Goal: Check status: Check status

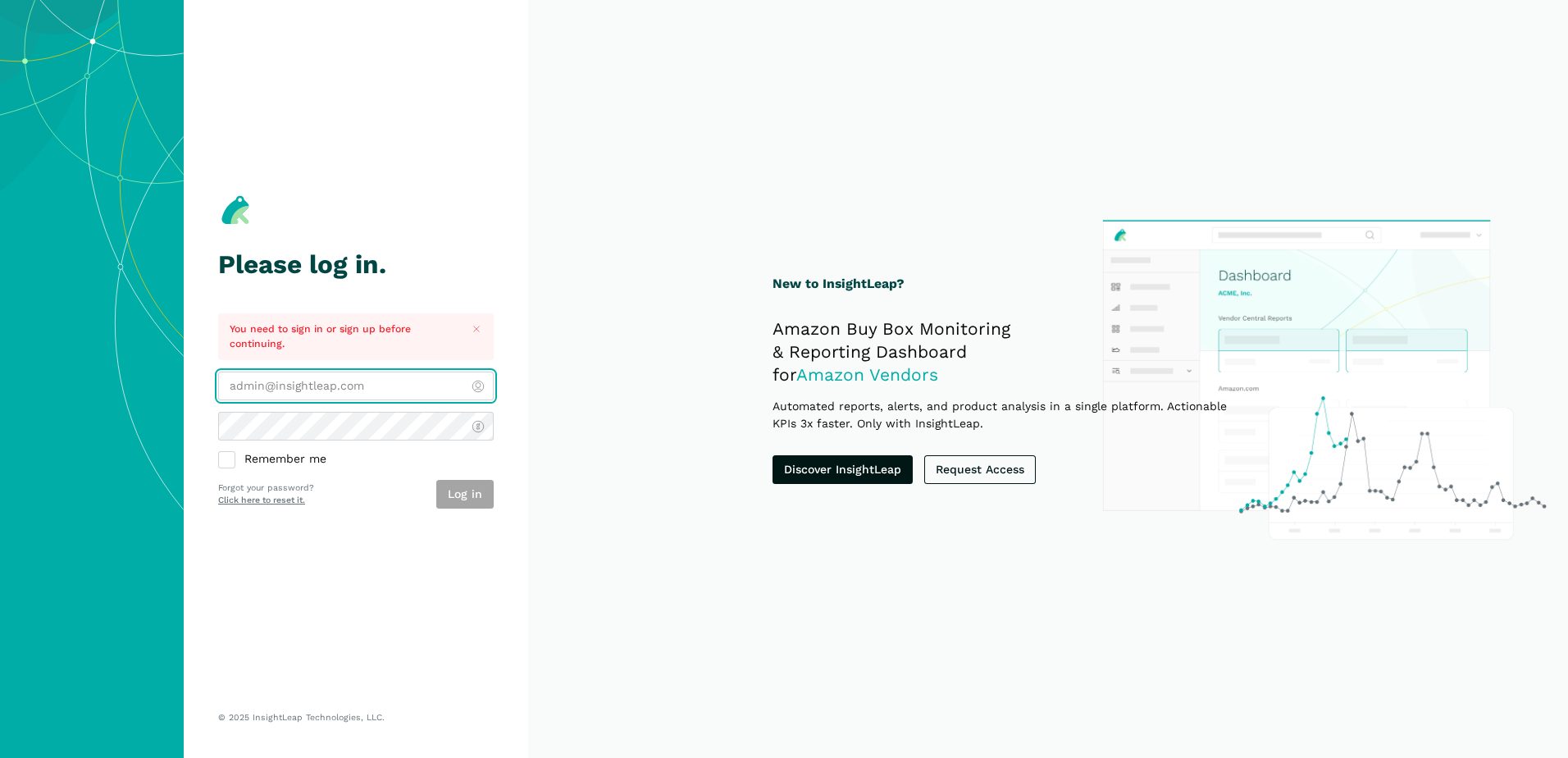
type input "[PERSON_NAME][EMAIL_ADDRESS][DOMAIN_NAME]"
click at [463, 504] on div "Log in" at bounding box center [466, 494] width 58 height 29
click at [624, 475] on section "New to InsightLeap? Amazon Buy Box Monitoring & Reporting Dashboard for Amazon …" at bounding box center [1048, 379] width 1040 height 758
click at [469, 495] on button "Log in" at bounding box center [466, 494] width 58 height 29
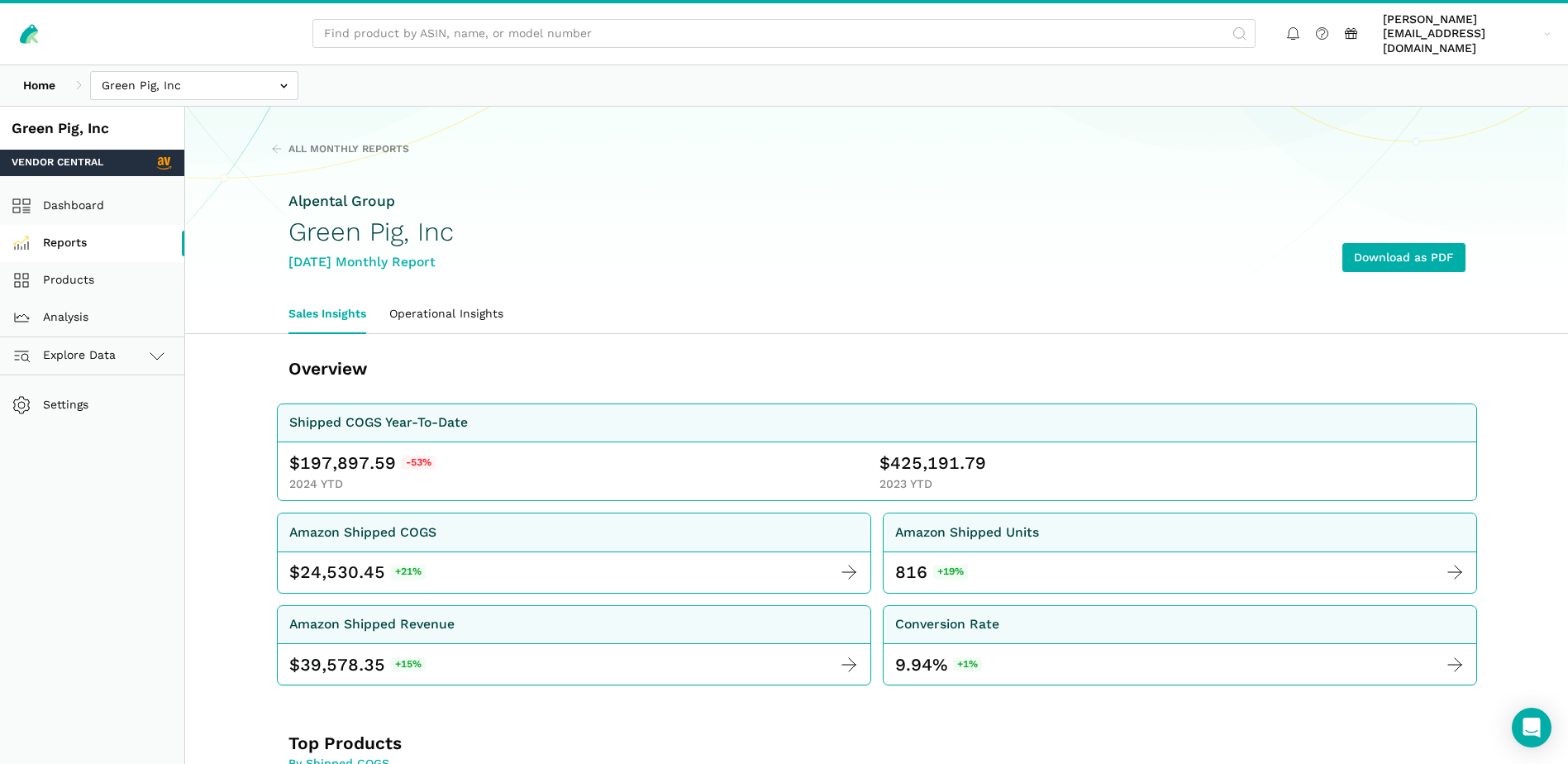
click at [61, 225] on link "Reports" at bounding box center [92, 244] width 184 height 38
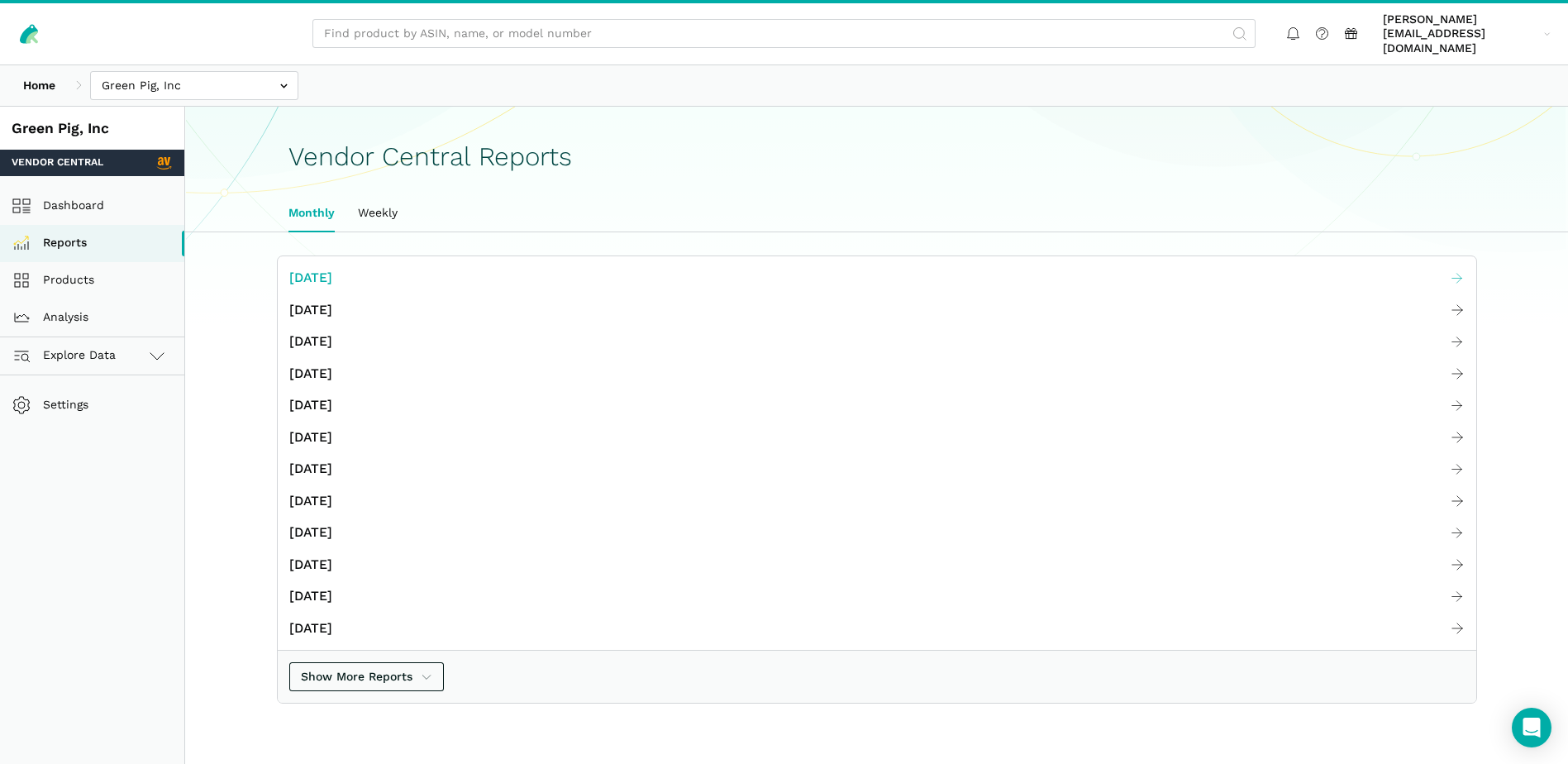
click at [332, 268] on span "[DATE]" at bounding box center [311, 279] width 43 height 21
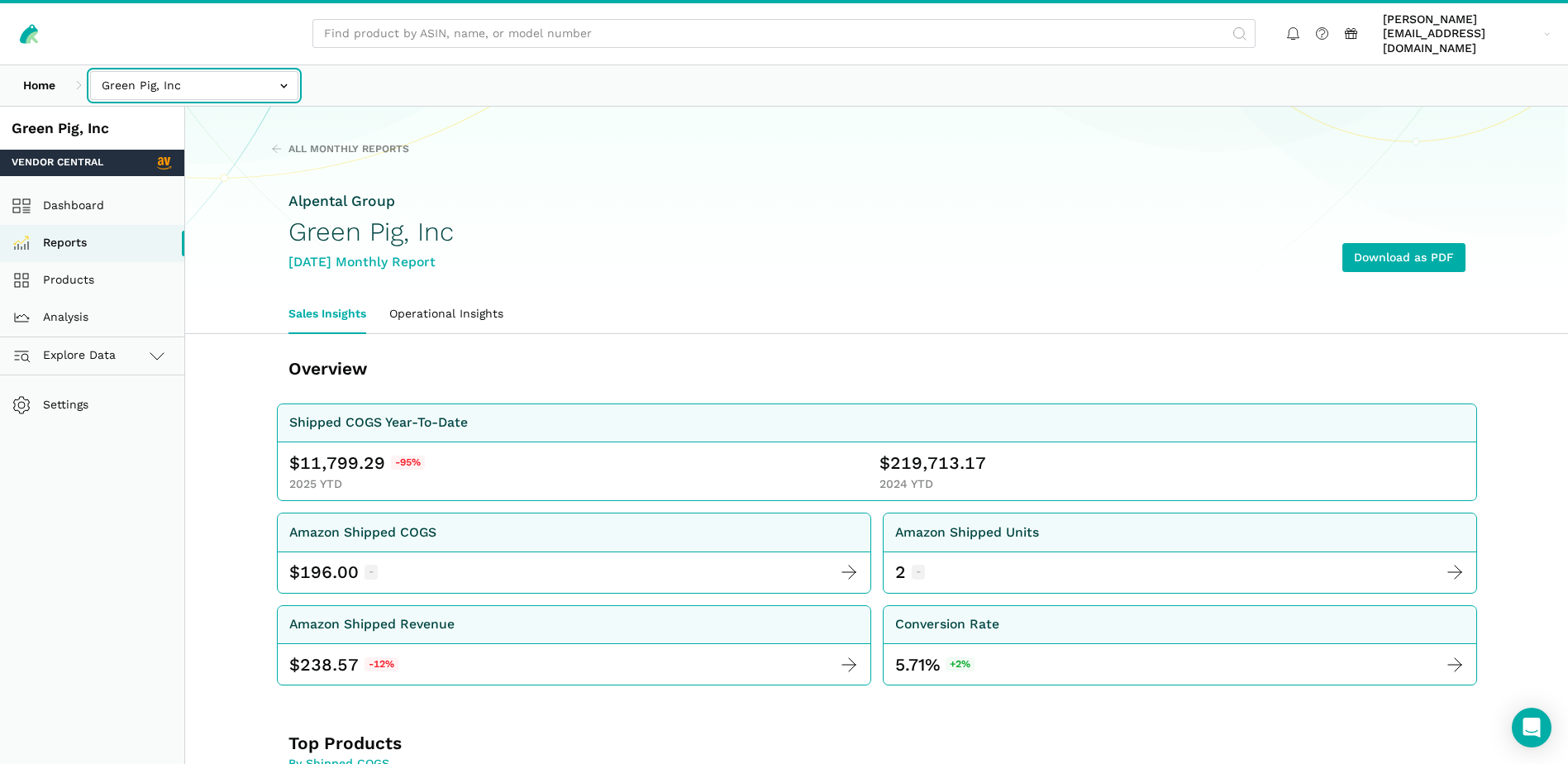
click at [273, 72] on input "text" at bounding box center [194, 86] width 208 height 29
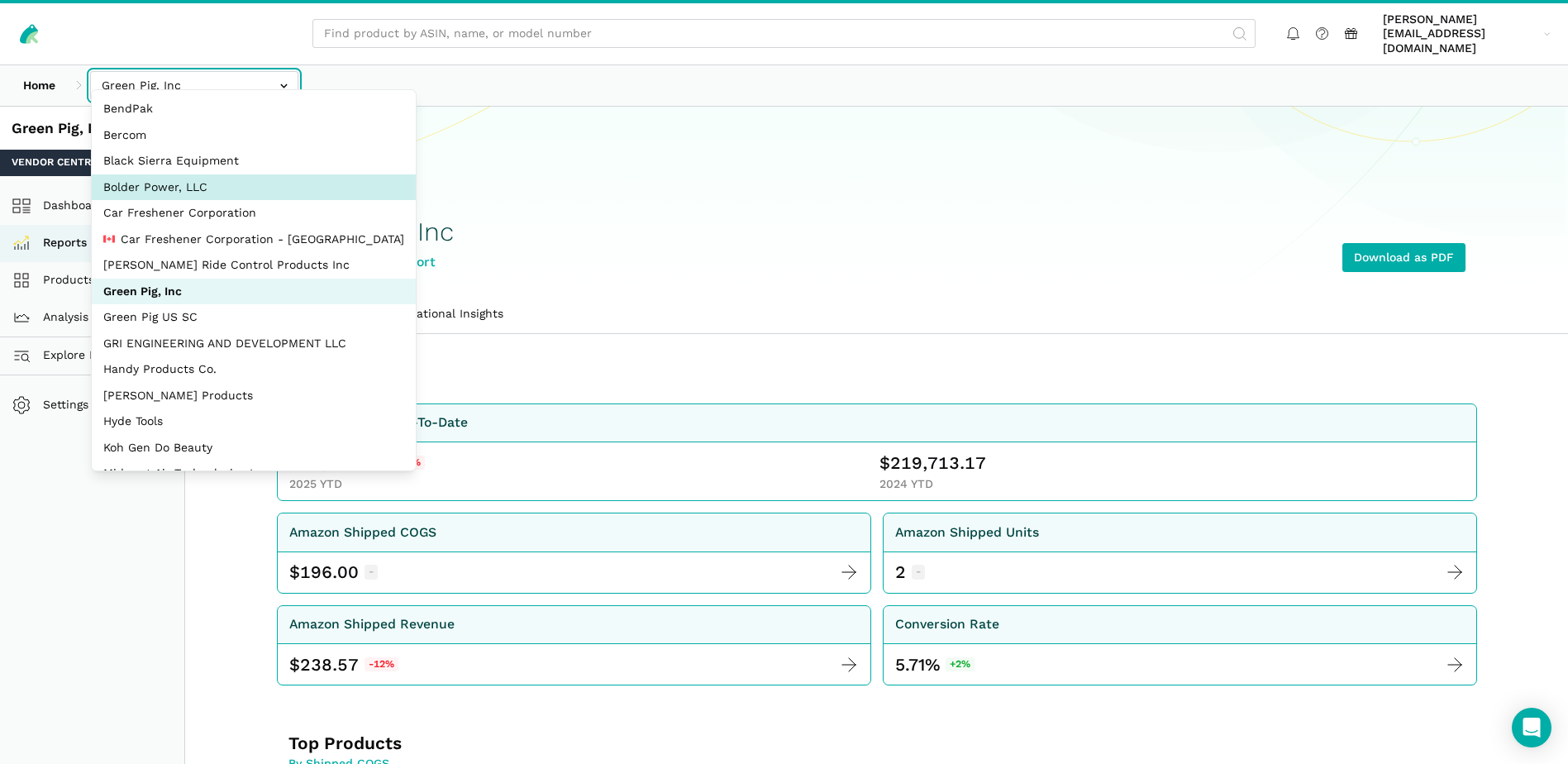
select select "EBNioBWraXHWBq44vMSScS9n"
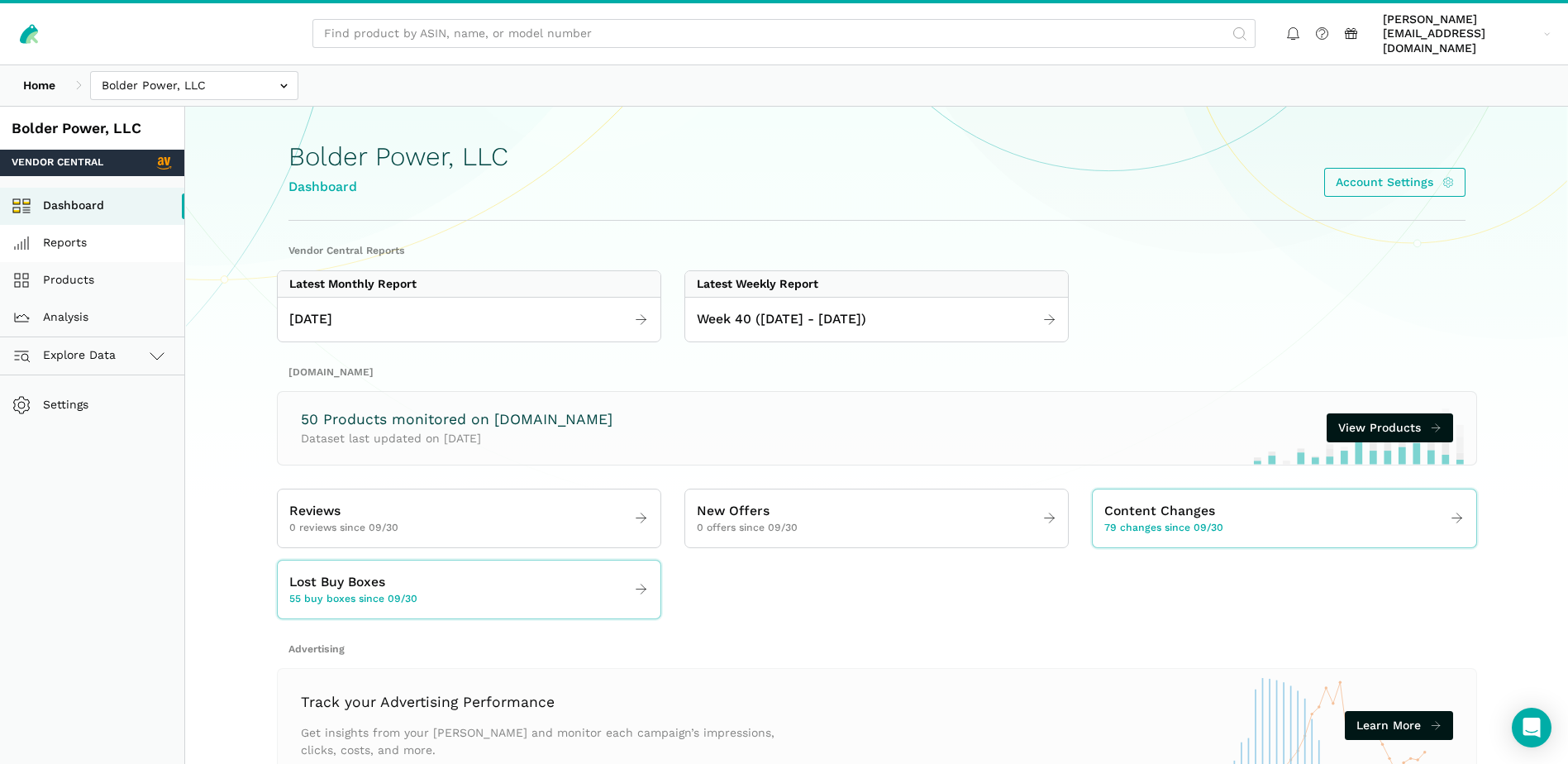
click at [83, 233] on link "Reports" at bounding box center [92, 244] width 184 height 38
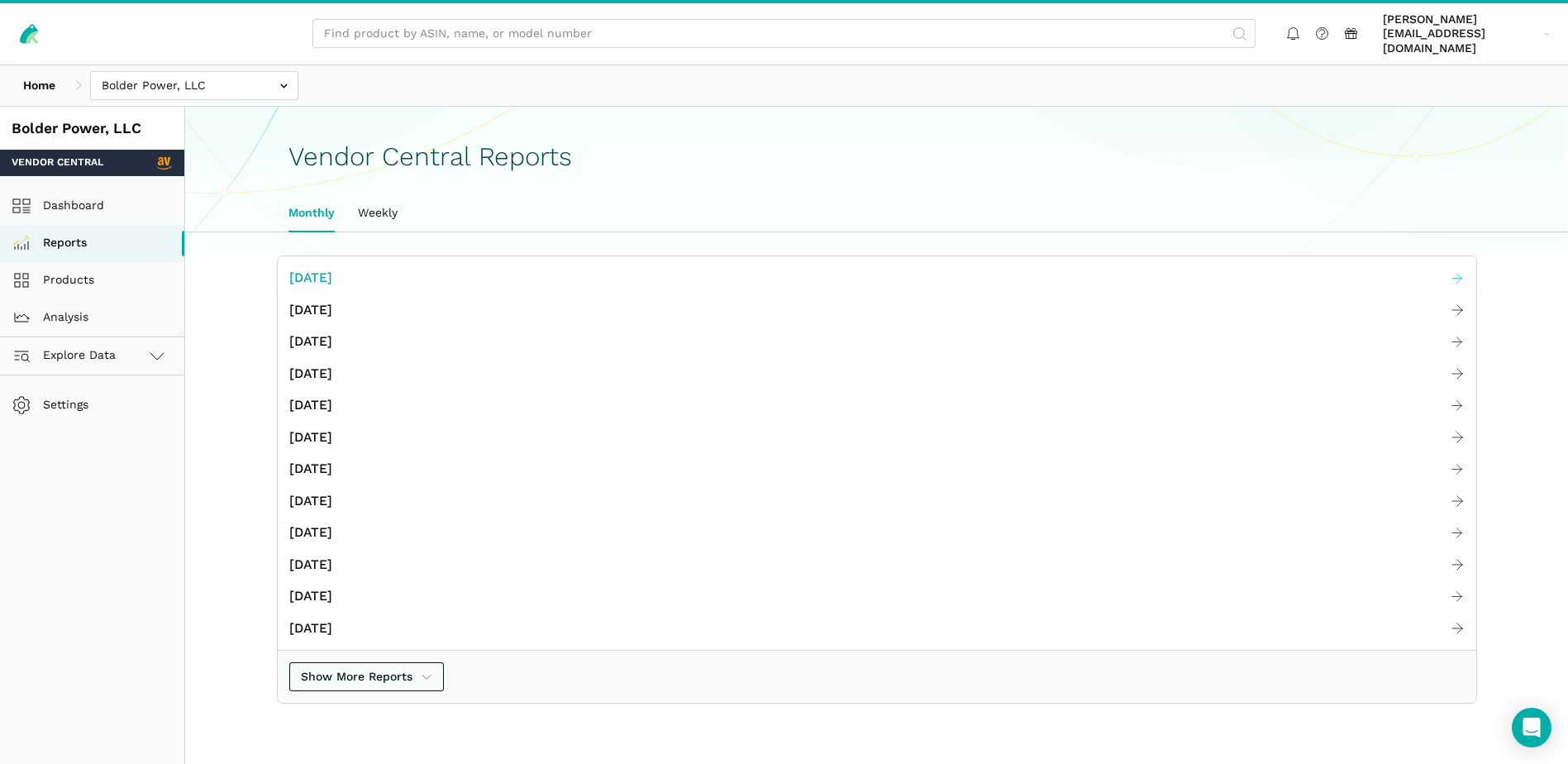
click at [329, 272] on span "[DATE]" at bounding box center [311, 279] width 43 height 21
